Goal: Find specific page/section: Find specific page/section

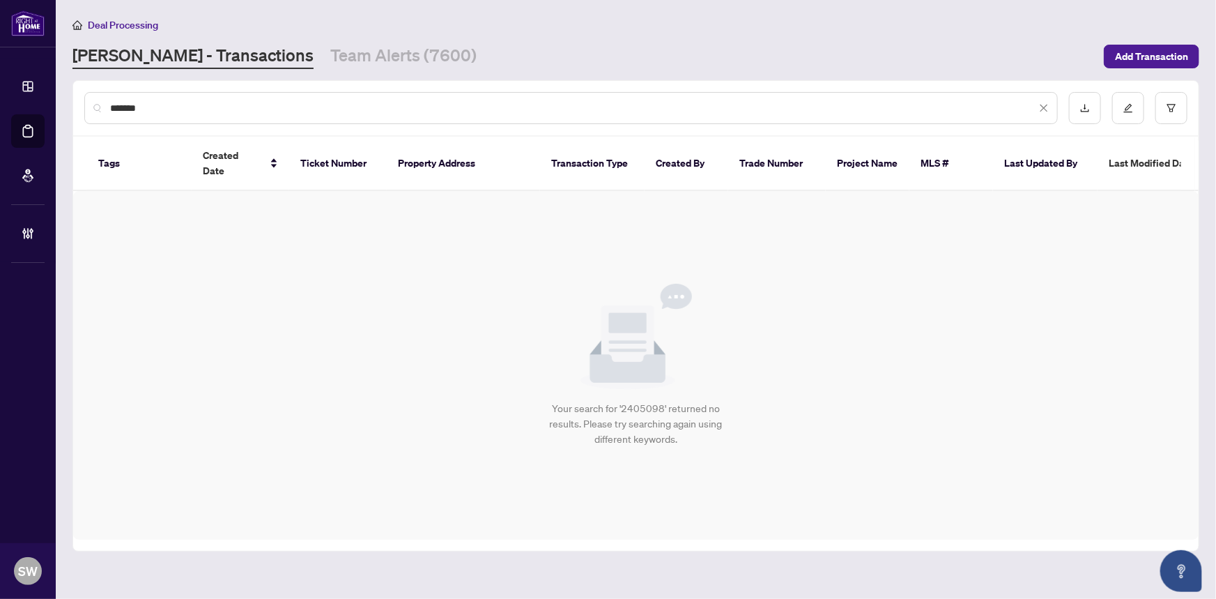
drag, startPoint x: 171, startPoint y: 107, endPoint x: 93, endPoint y: 99, distance: 77.8
click at [93, 99] on div "*******" at bounding box center [571, 108] width 974 height 32
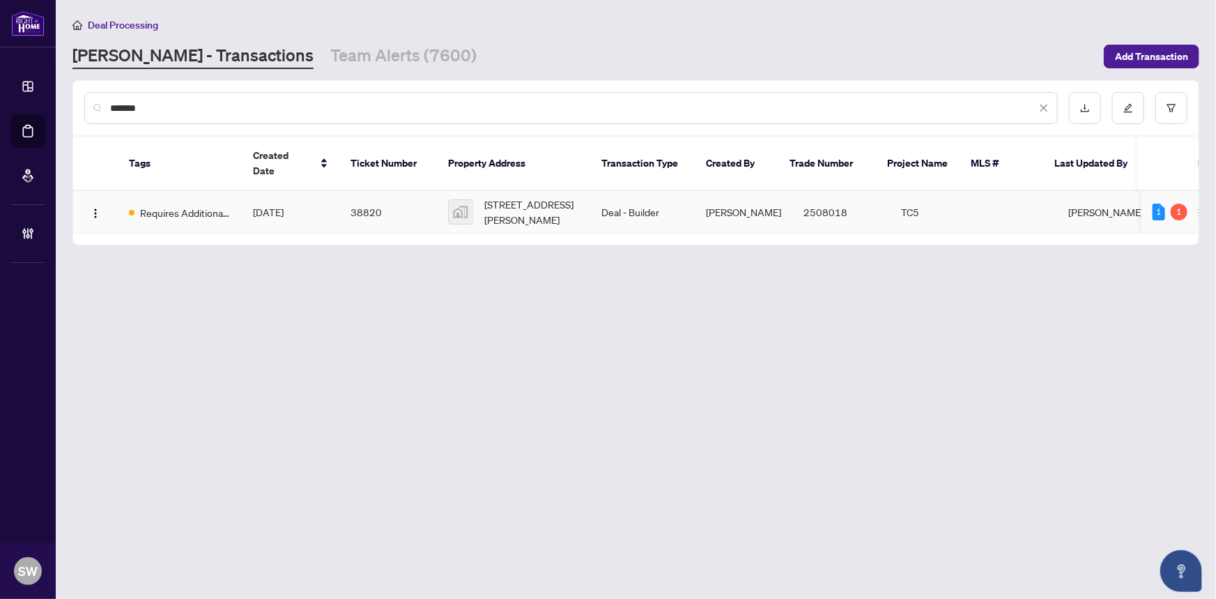
type input "*******"
click at [317, 194] on td "[DATE]" at bounding box center [291, 212] width 98 height 43
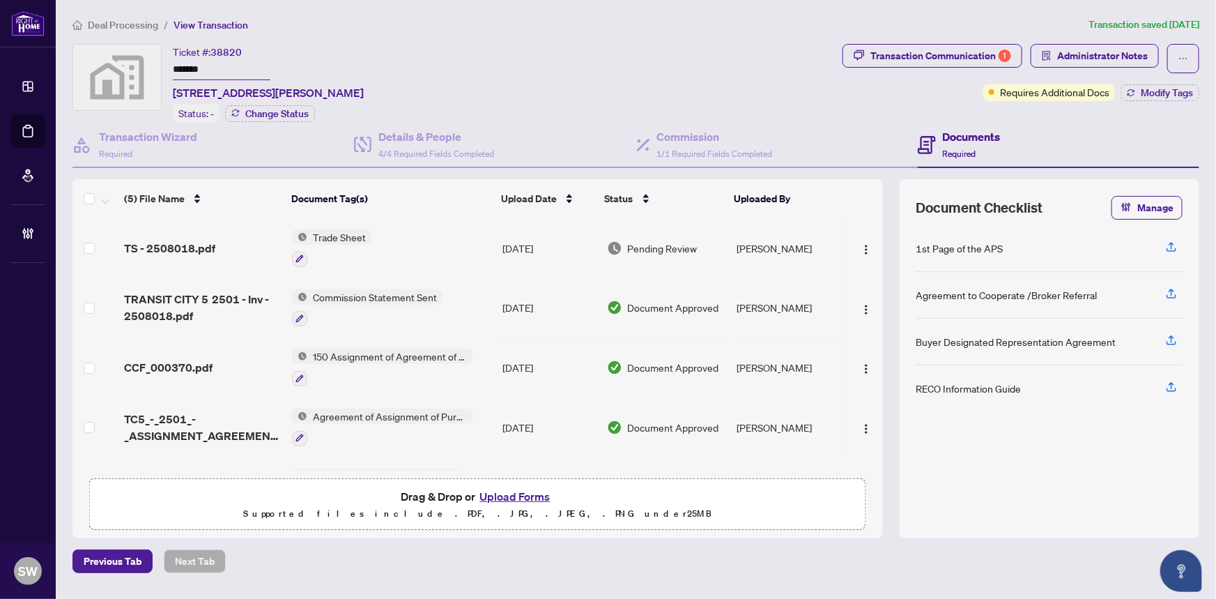
scroll to position [47, 0]
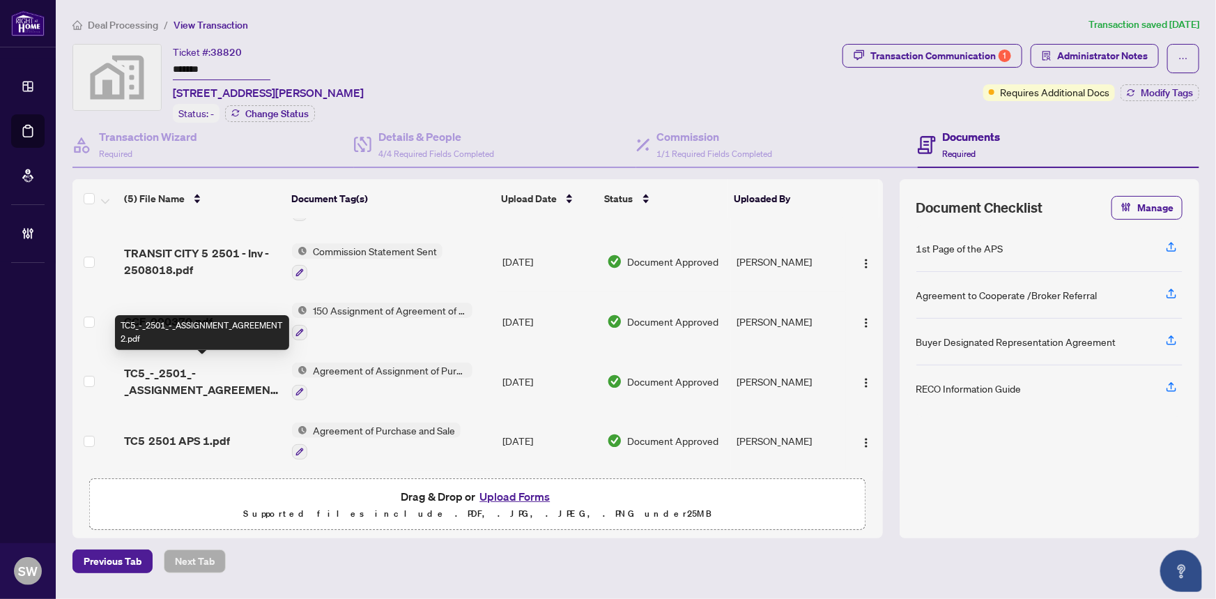
click at [235, 375] on span "TC5_-_2501_-_ASSIGNMENT_AGREEMENT 2.pdf" at bounding box center [203, 381] width 158 height 33
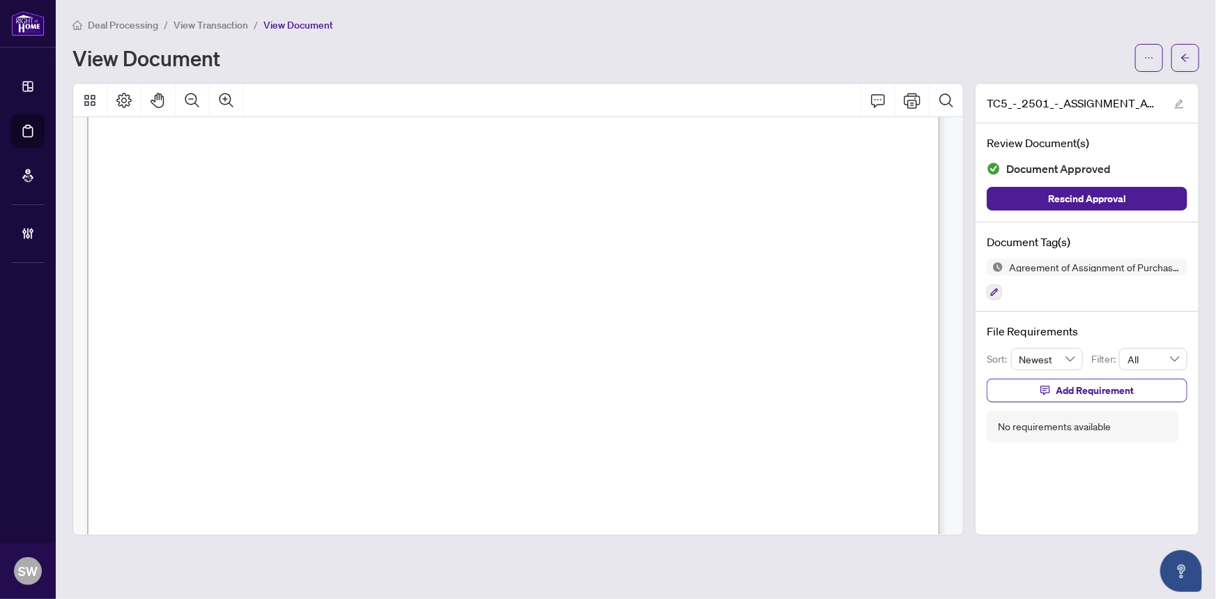
scroll to position [3358, 0]
click at [600, 36] on div "Deal Processing / View Transaction / View Document View Document" at bounding box center [635, 44] width 1127 height 55
click at [1184, 61] on icon "arrow-left" at bounding box center [1186, 58] width 10 height 10
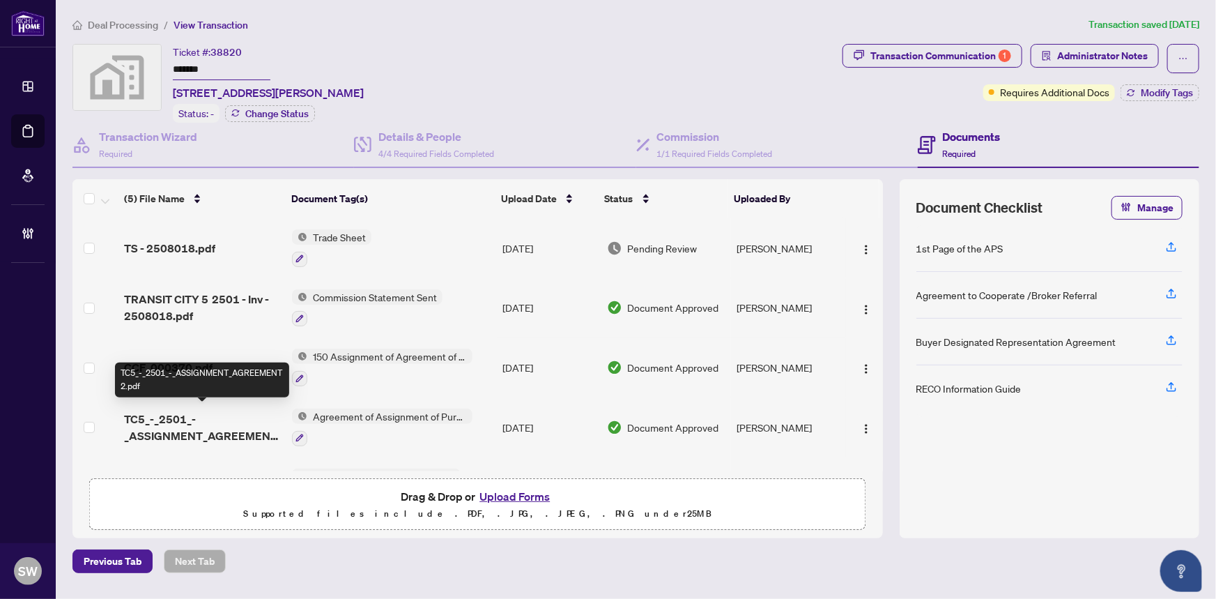
click at [238, 423] on span "TC5_-_2501_-_ASSIGNMENT_AGREEMENT 2.pdf" at bounding box center [203, 427] width 158 height 33
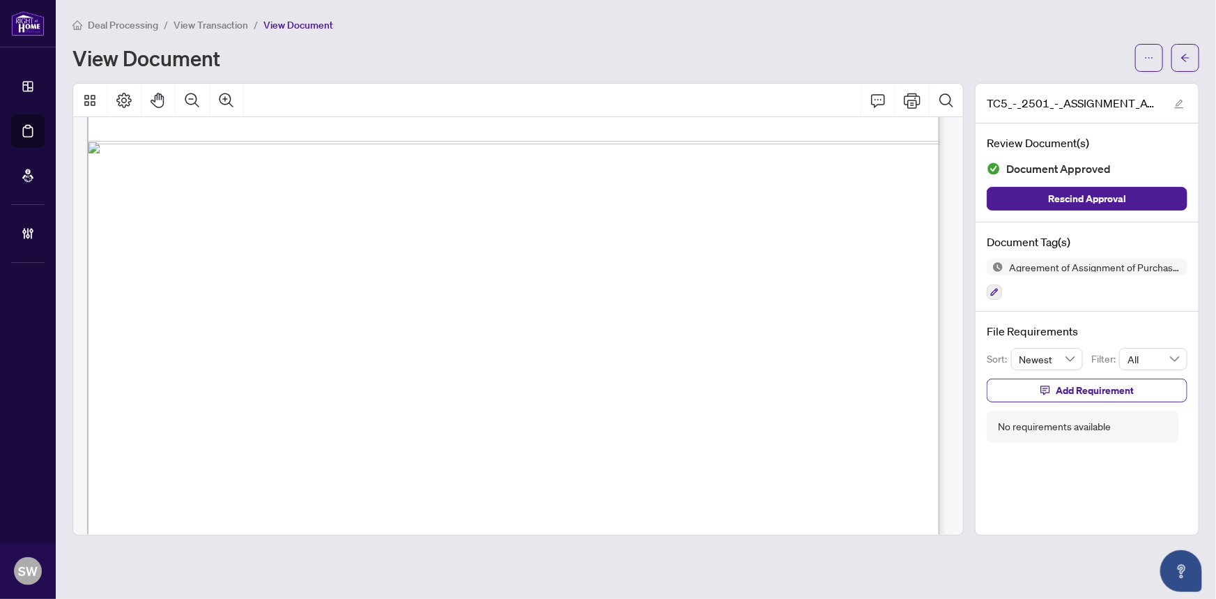
scroll to position [5314, 0]
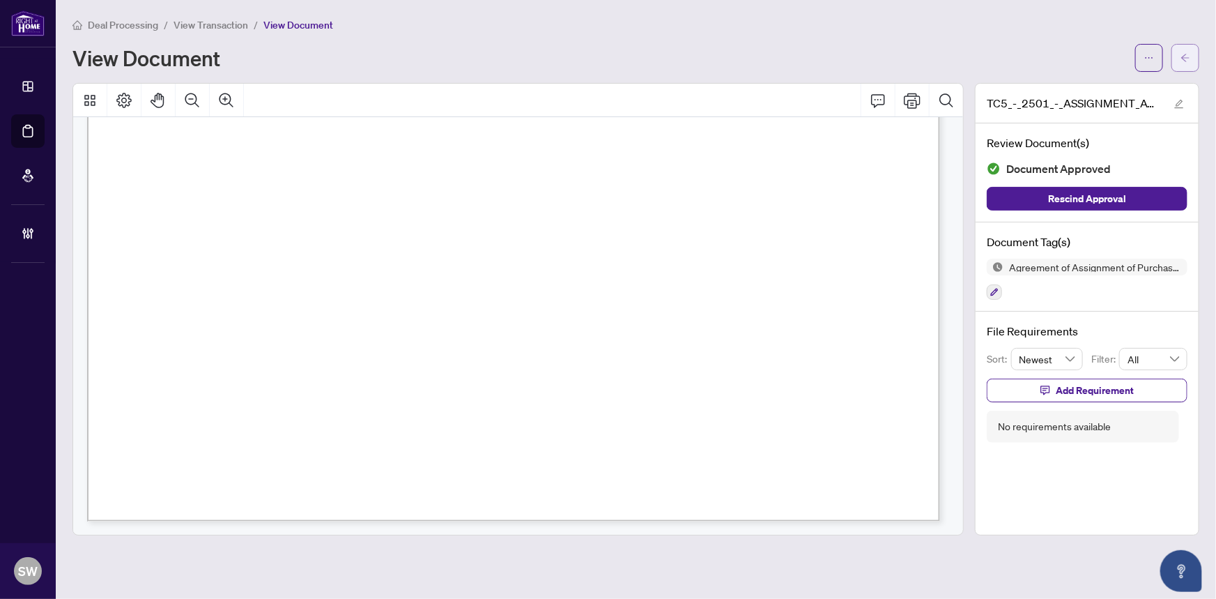
click at [1184, 61] on icon "arrow-left" at bounding box center [1186, 58] width 10 height 10
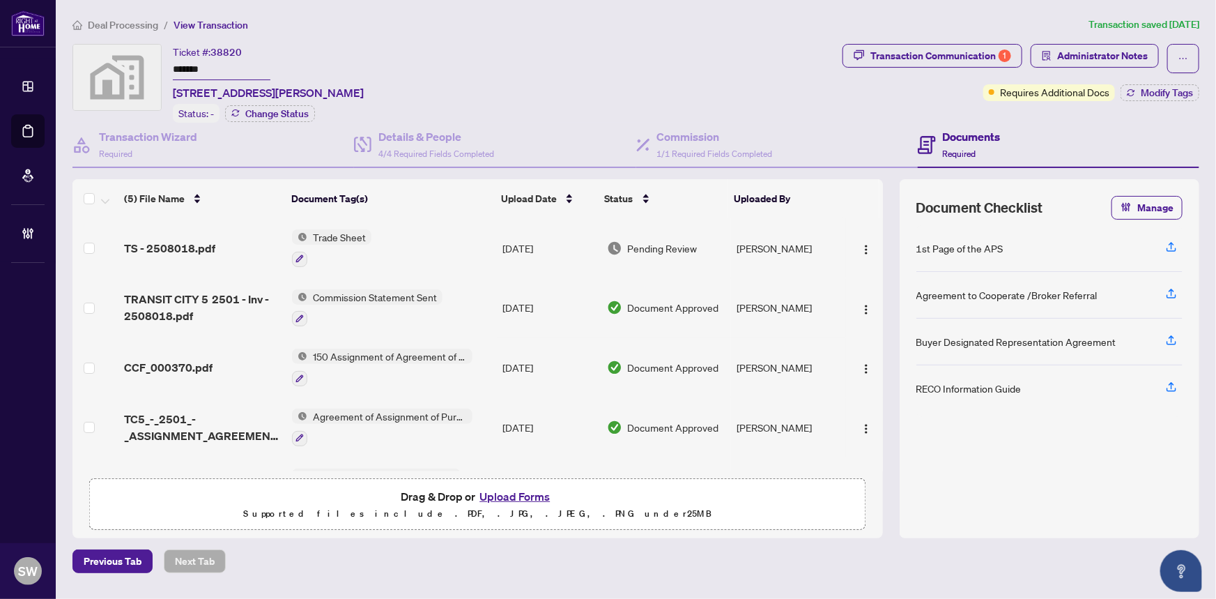
scroll to position [47, 0]
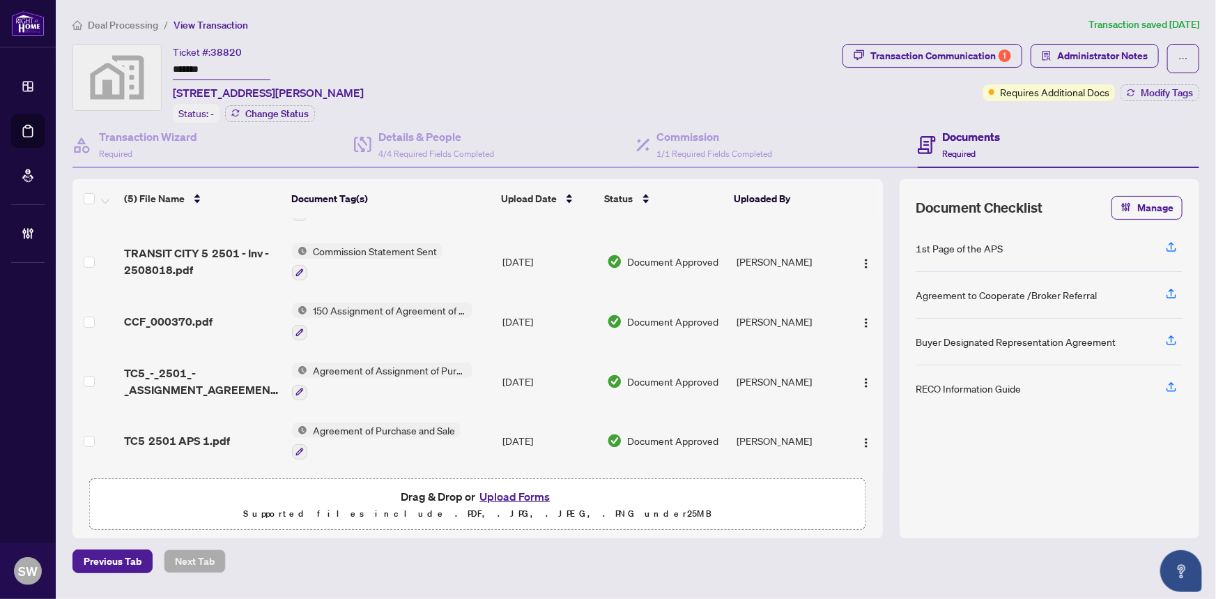
click at [235, 432] on div "TC5 2501 APS 1.pdf" at bounding box center [203, 440] width 158 height 17
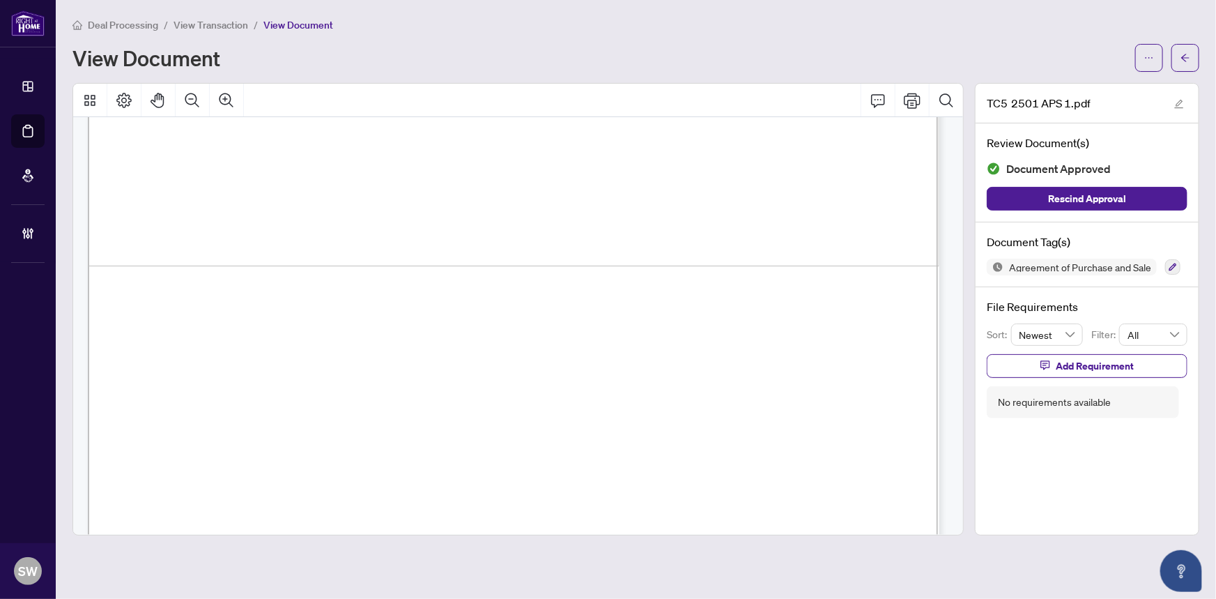
scroll to position [11365, 0]
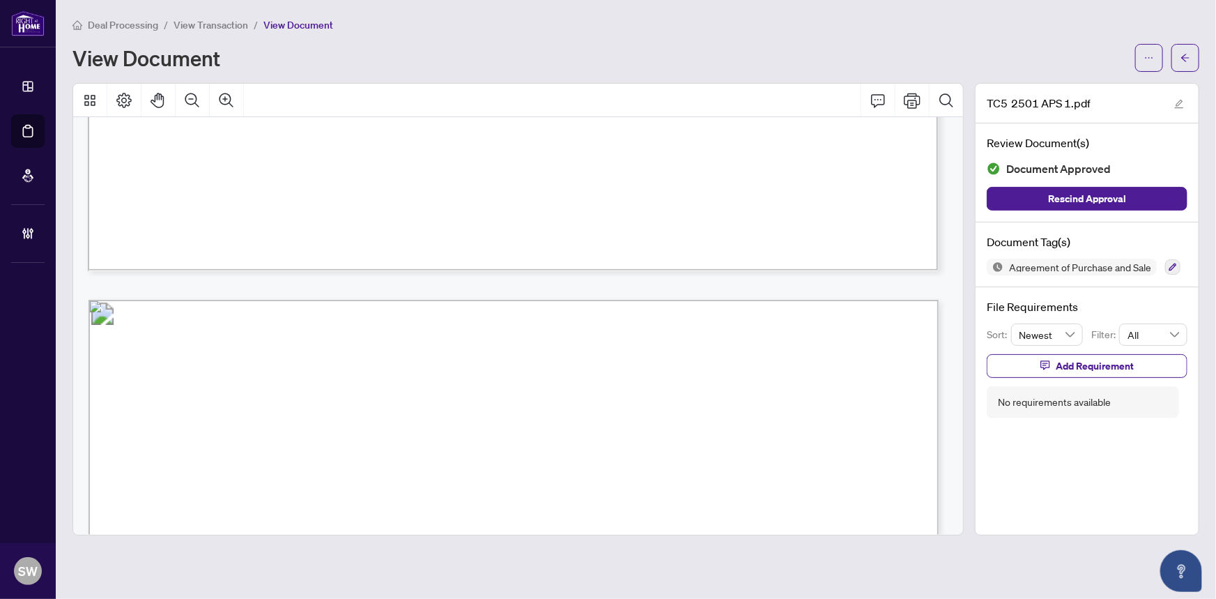
click at [223, 22] on span "View Transaction" at bounding box center [211, 25] width 75 height 13
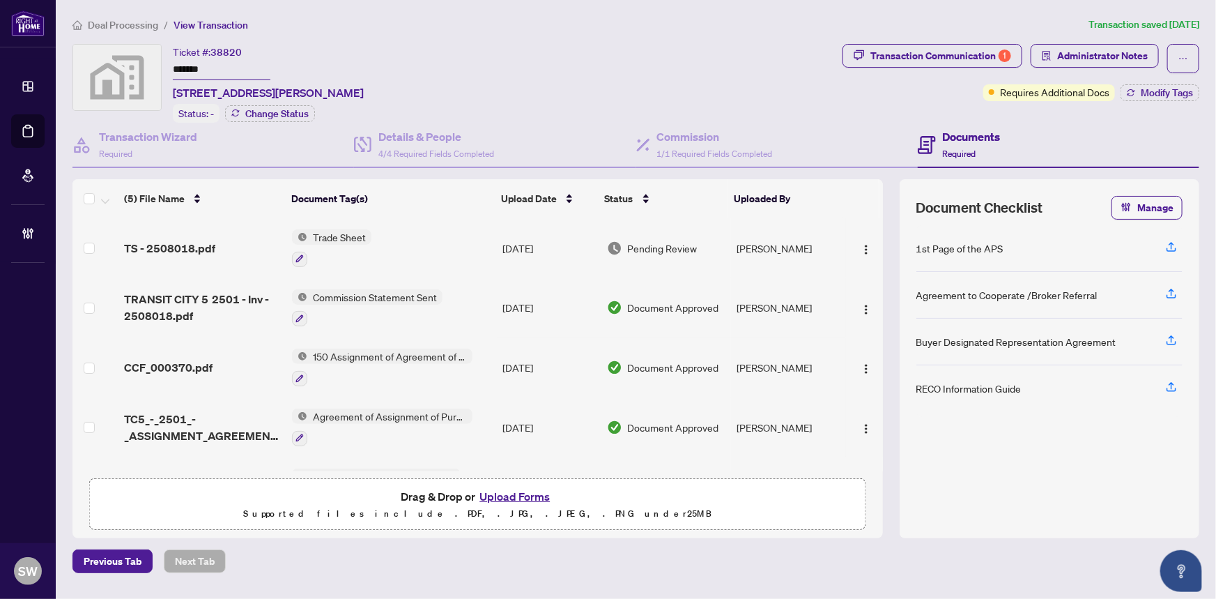
scroll to position [47, 0]
